Goal: Book appointment/travel/reservation

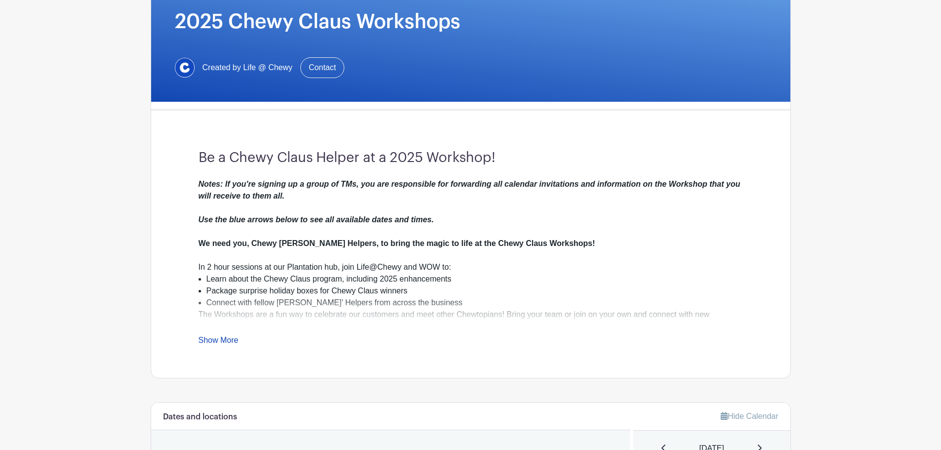
scroll to position [148, 0]
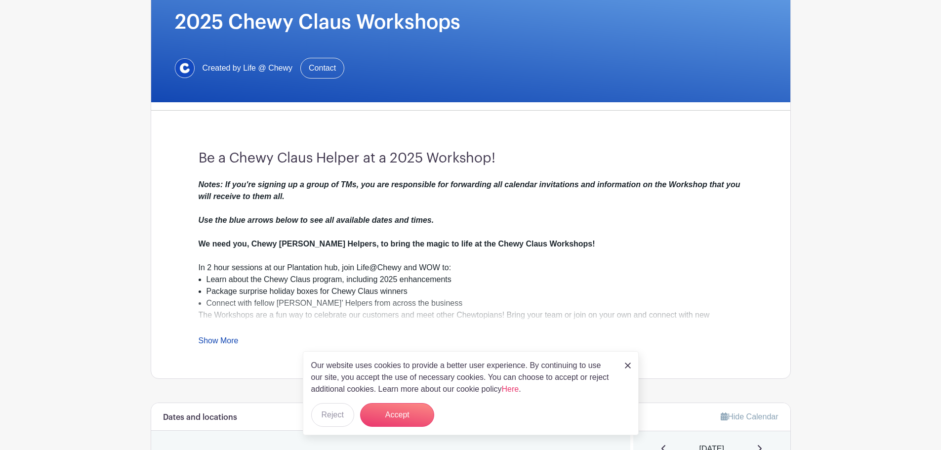
click at [231, 338] on link "Show More" at bounding box center [219, 343] width 40 height 12
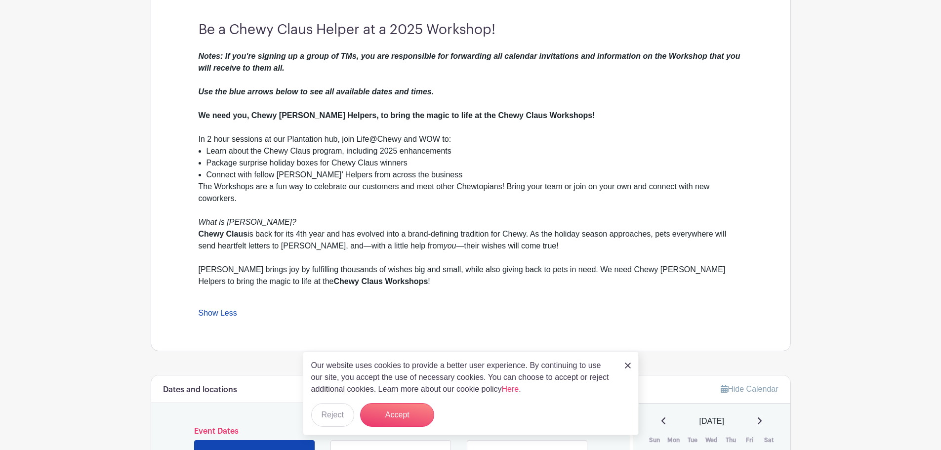
scroll to position [346, 0]
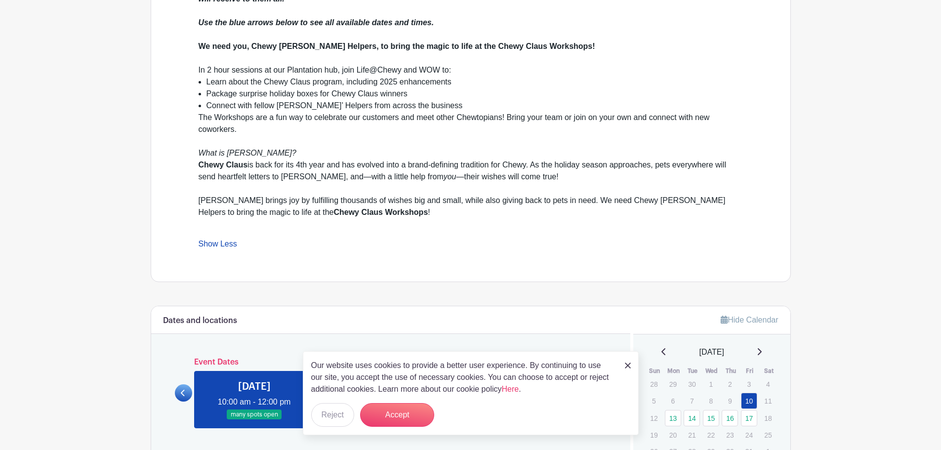
click at [624, 361] on div "Our website uses cookies to provide a better user experience. By continuing to …" at bounding box center [471, 393] width 336 height 84
click at [628, 366] on img at bounding box center [628, 366] width 6 height 6
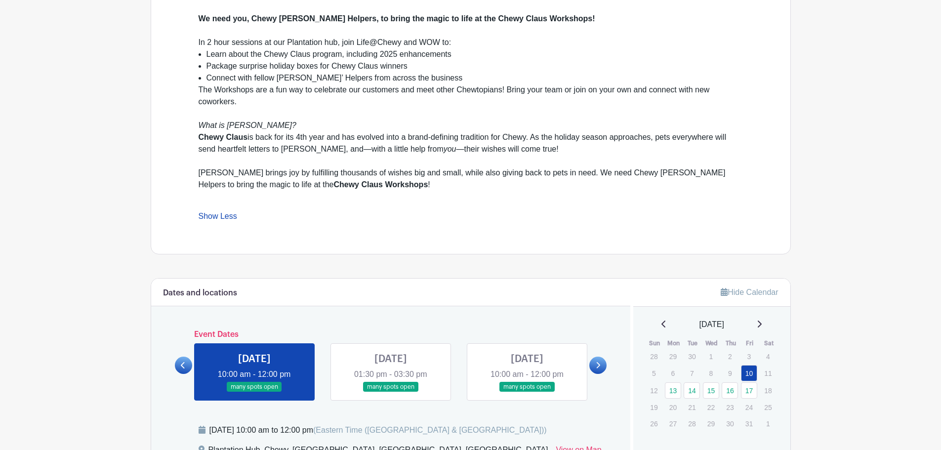
scroll to position [445, 0]
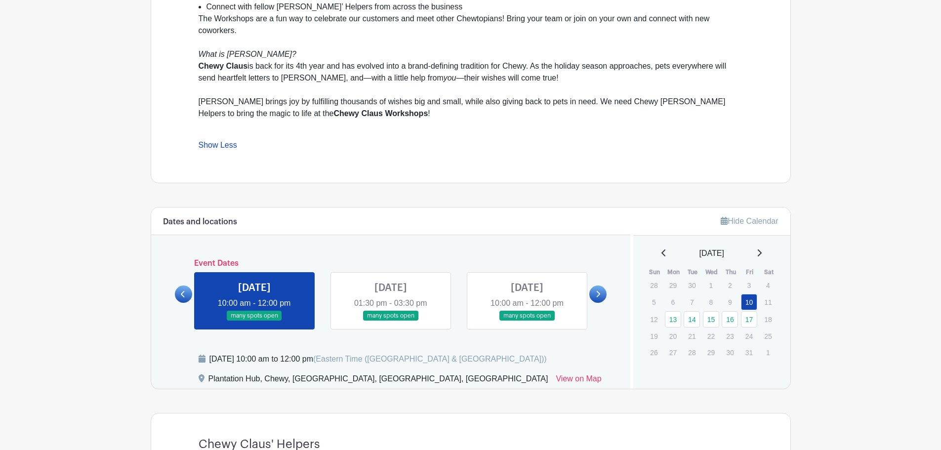
click at [598, 293] on icon at bounding box center [599, 294] width 4 height 6
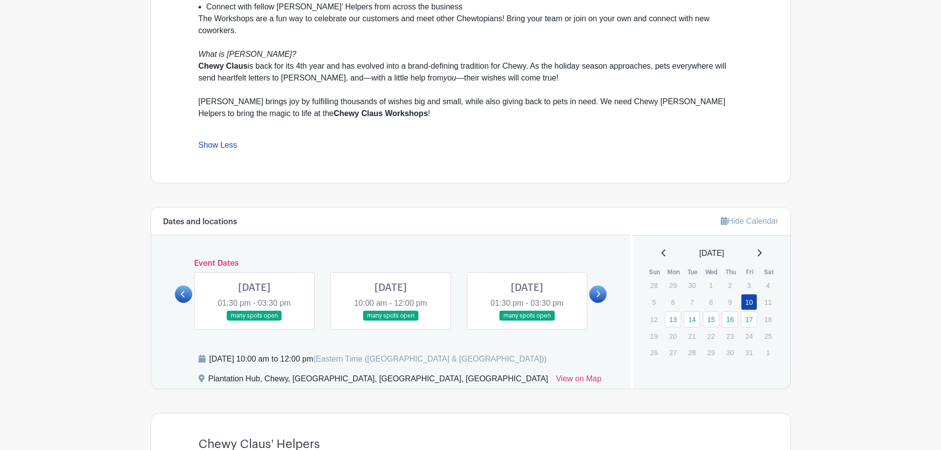
click at [598, 293] on icon at bounding box center [599, 294] width 4 height 6
click at [181, 294] on icon at bounding box center [183, 294] width 4 height 7
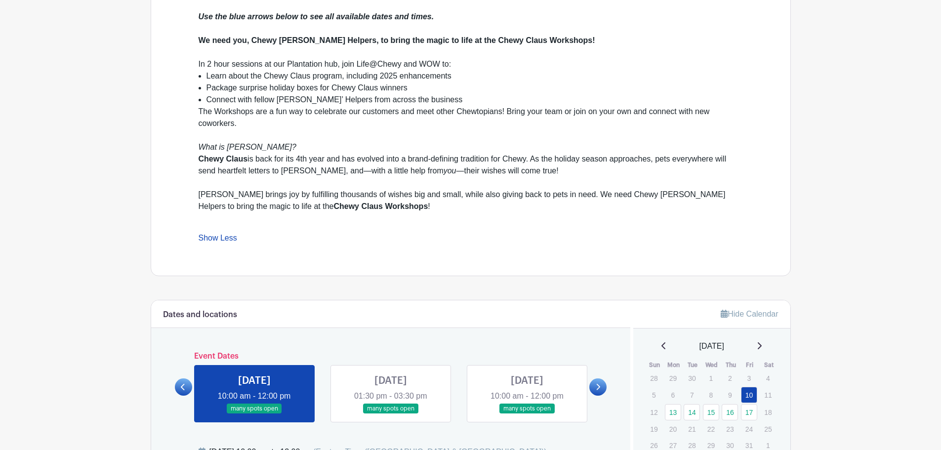
scroll to position [395, 0]
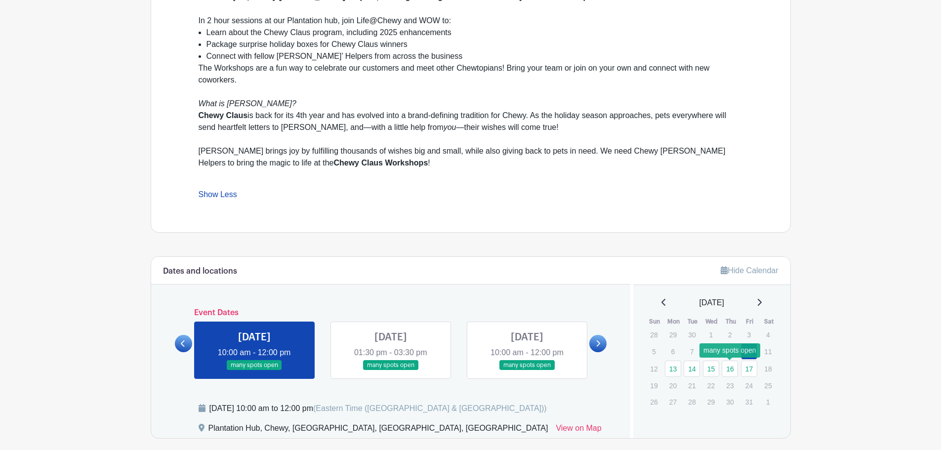
click at [731, 366] on link "16" at bounding box center [730, 369] width 16 height 16
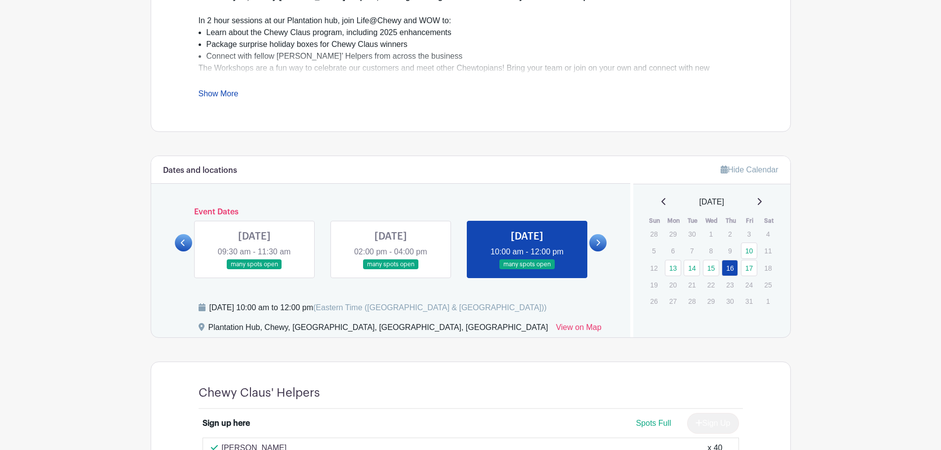
click at [597, 243] on icon at bounding box center [598, 242] width 4 height 7
